Goal: Information Seeking & Learning: Check status

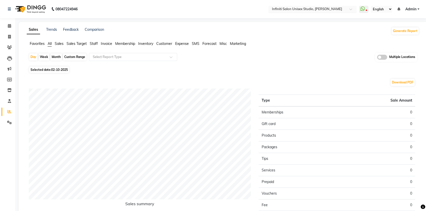
click at [295, 8] on input "text" at bounding box center [307, 9] width 73 height 5
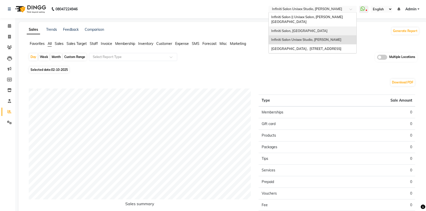
click at [296, 29] on span "Infiniti Salon, [GEOGRAPHIC_DATA]" at bounding box center [299, 31] width 56 height 4
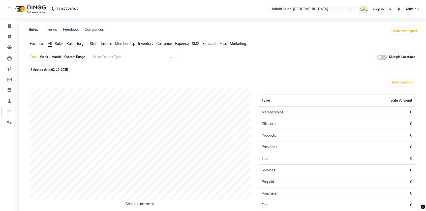
click at [57, 72] on span "Selected date: [DATE]" at bounding box center [49, 70] width 40 height 6
select select "10"
select select "2025"
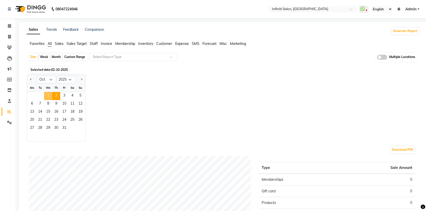
click at [50, 95] on span "1" at bounding box center [48, 96] width 8 height 8
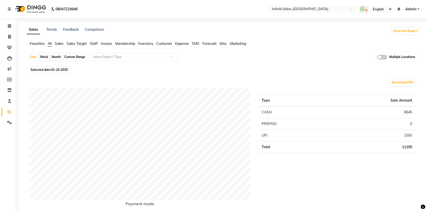
click at [64, 44] on span "Sales" at bounding box center [59, 43] width 9 height 5
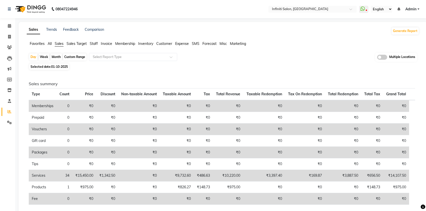
click at [183, 45] on span "Expense" at bounding box center [182, 43] width 14 height 5
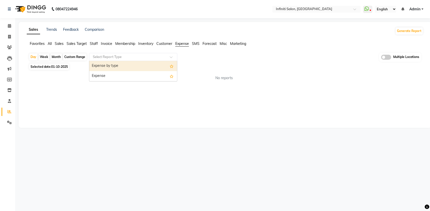
click at [149, 57] on input "text" at bounding box center [128, 56] width 73 height 5
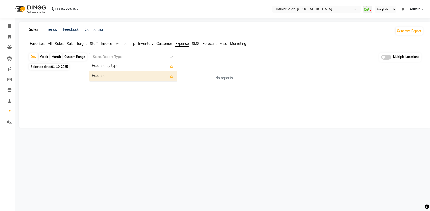
click at [147, 77] on div "Expense" at bounding box center [133, 76] width 88 height 10
select select "full_report"
select select "csv"
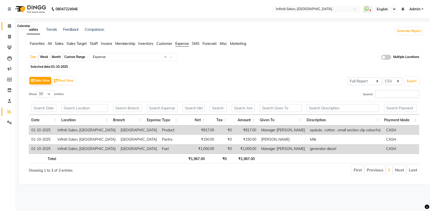
click at [9, 25] on icon at bounding box center [9, 26] width 3 height 4
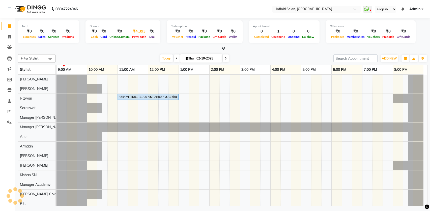
click at [135, 33] on div "₹4,393" at bounding box center [139, 31] width 17 height 6
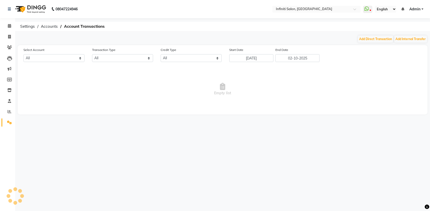
select select "4757"
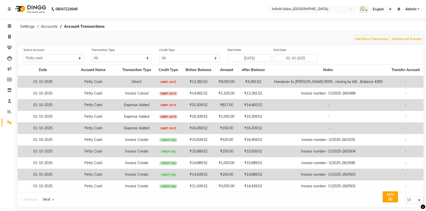
click at [284, 10] on input "text" at bounding box center [307, 9] width 73 height 5
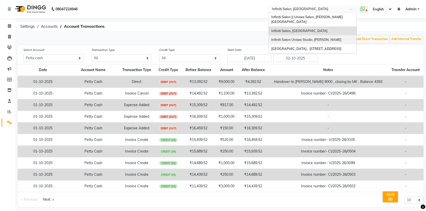
click at [291, 38] on span "Infiniti Salon Unisex Studio, [PERSON_NAME]" at bounding box center [306, 40] width 70 height 4
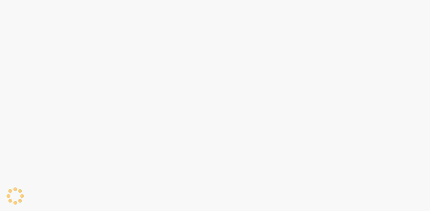
select select "5538"
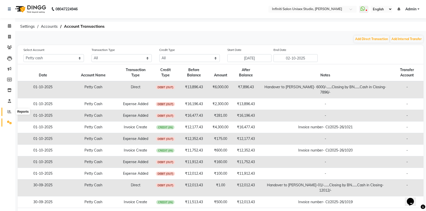
click at [10, 110] on icon at bounding box center [10, 112] width 4 height 4
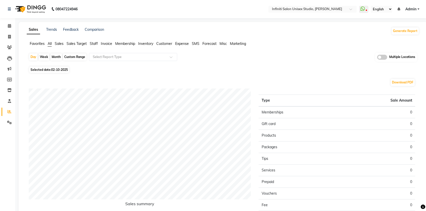
click at [57, 70] on span "02-10-2025" at bounding box center [59, 70] width 17 height 4
select select "10"
select select "2025"
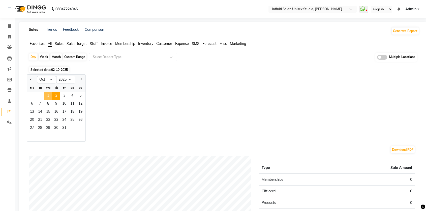
click at [49, 96] on span "1" at bounding box center [48, 96] width 8 height 8
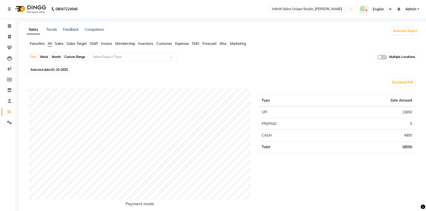
click at [60, 45] on span "Sales" at bounding box center [59, 43] width 9 height 5
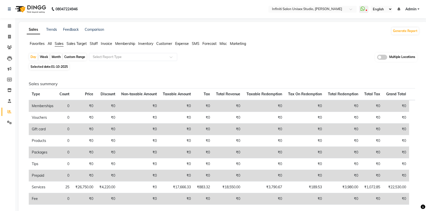
drag, startPoint x: 183, startPoint y: 44, endPoint x: 174, endPoint y: 47, distance: 8.6
click at [183, 44] on span "Expense" at bounding box center [182, 43] width 14 height 5
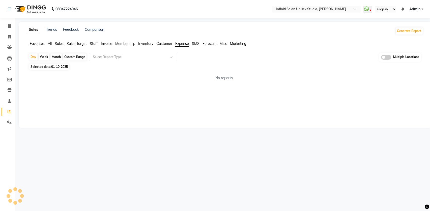
click at [142, 55] on input "text" at bounding box center [128, 56] width 73 height 5
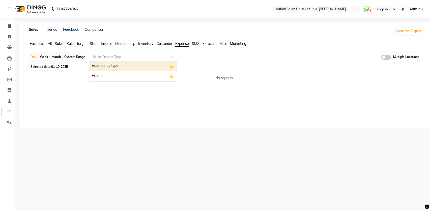
click at [138, 75] on div "Expense" at bounding box center [133, 76] width 88 height 10
select select "full_report"
select select "csv"
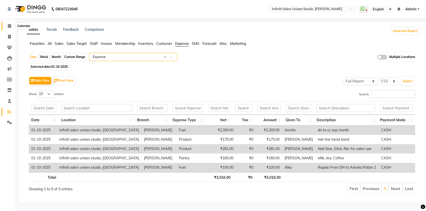
click at [9, 27] on icon at bounding box center [9, 26] width 3 height 4
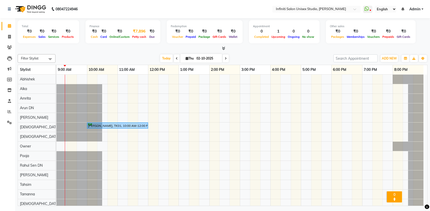
click at [137, 34] on div "Petty cash" at bounding box center [139, 36] width 17 height 5
click at [137, 36] on span "Petty cash" at bounding box center [139, 37] width 17 height 4
select select "5538"
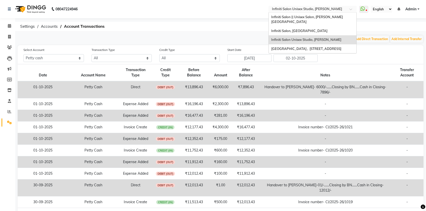
click at [303, 8] on input "text" at bounding box center [307, 9] width 73 height 5
click at [305, 15] on span "Infiniti Salon || Unisex Salon, [PERSON_NAME][GEOGRAPHIC_DATA]" at bounding box center [307, 19] width 72 height 9
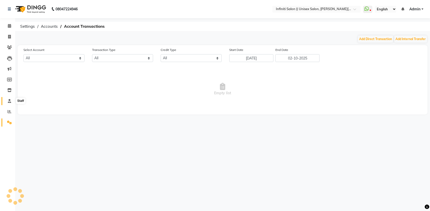
select select "7361"
click at [11, 99] on icon at bounding box center [9, 101] width 3 height 4
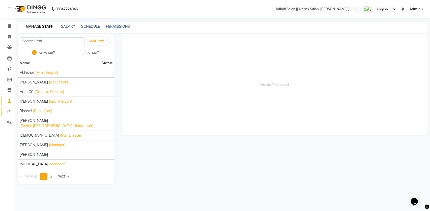
click at [9, 108] on link "Reports" at bounding box center [8, 112] width 12 height 8
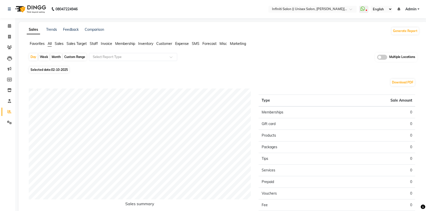
click at [58, 69] on span "02-10-2025" at bounding box center [59, 70] width 17 height 4
select select "10"
select select "2025"
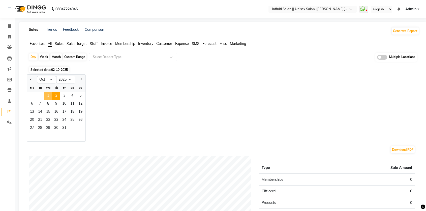
click at [46, 92] on span "1" at bounding box center [48, 96] width 8 height 8
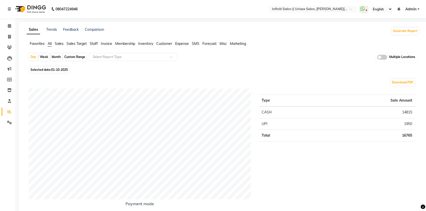
click at [55, 43] on span "Sales" at bounding box center [59, 43] width 9 height 5
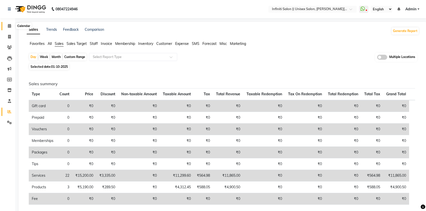
click at [8, 26] on icon at bounding box center [9, 26] width 3 height 4
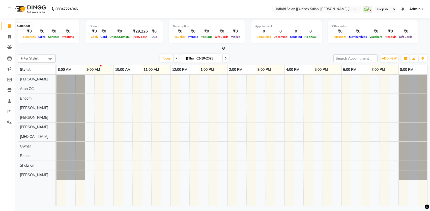
click at [10, 24] on icon at bounding box center [9, 26] width 3 height 4
